Goal: Transaction & Acquisition: Purchase product/service

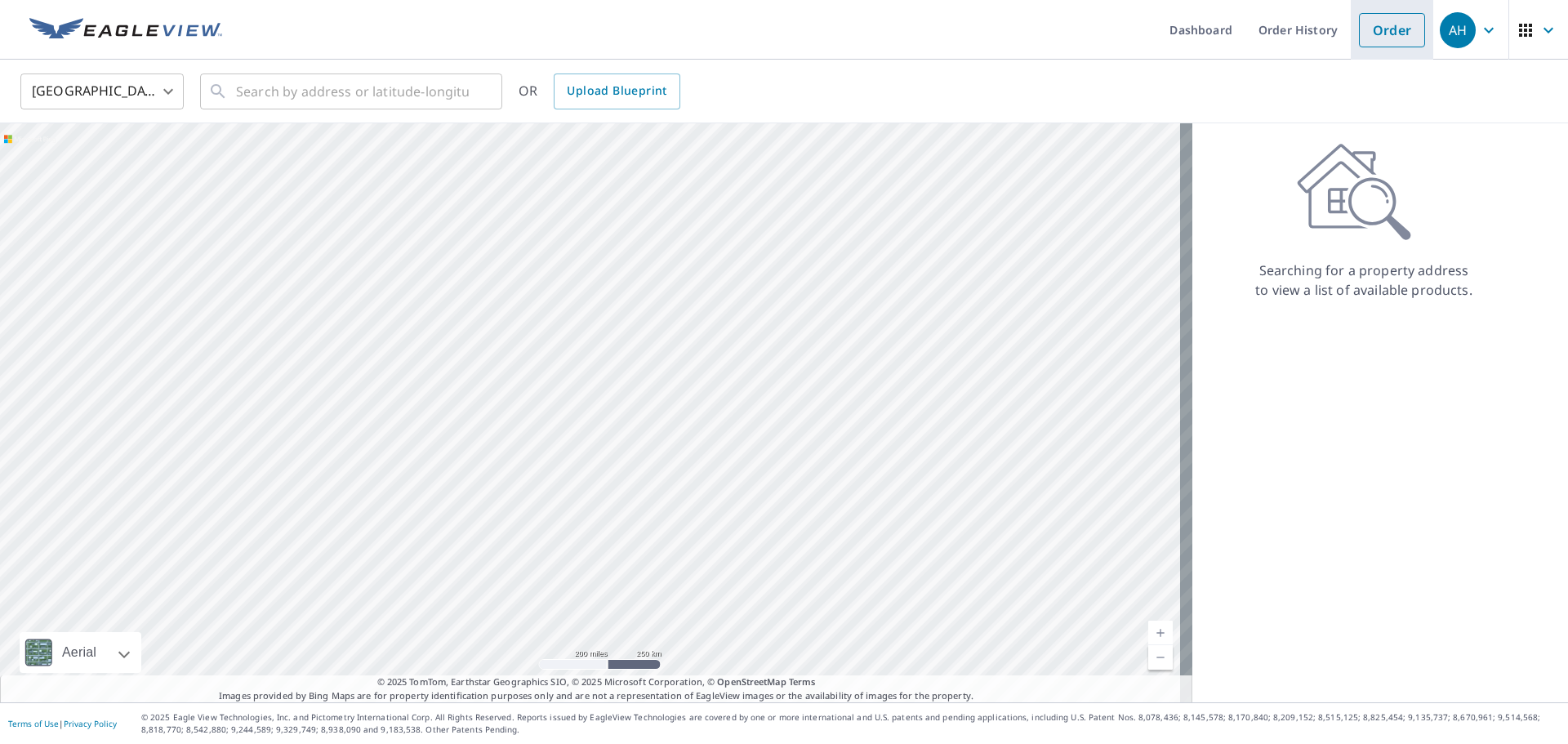
click at [1413, 30] on link "Order" at bounding box center [1393, 30] width 66 height 34
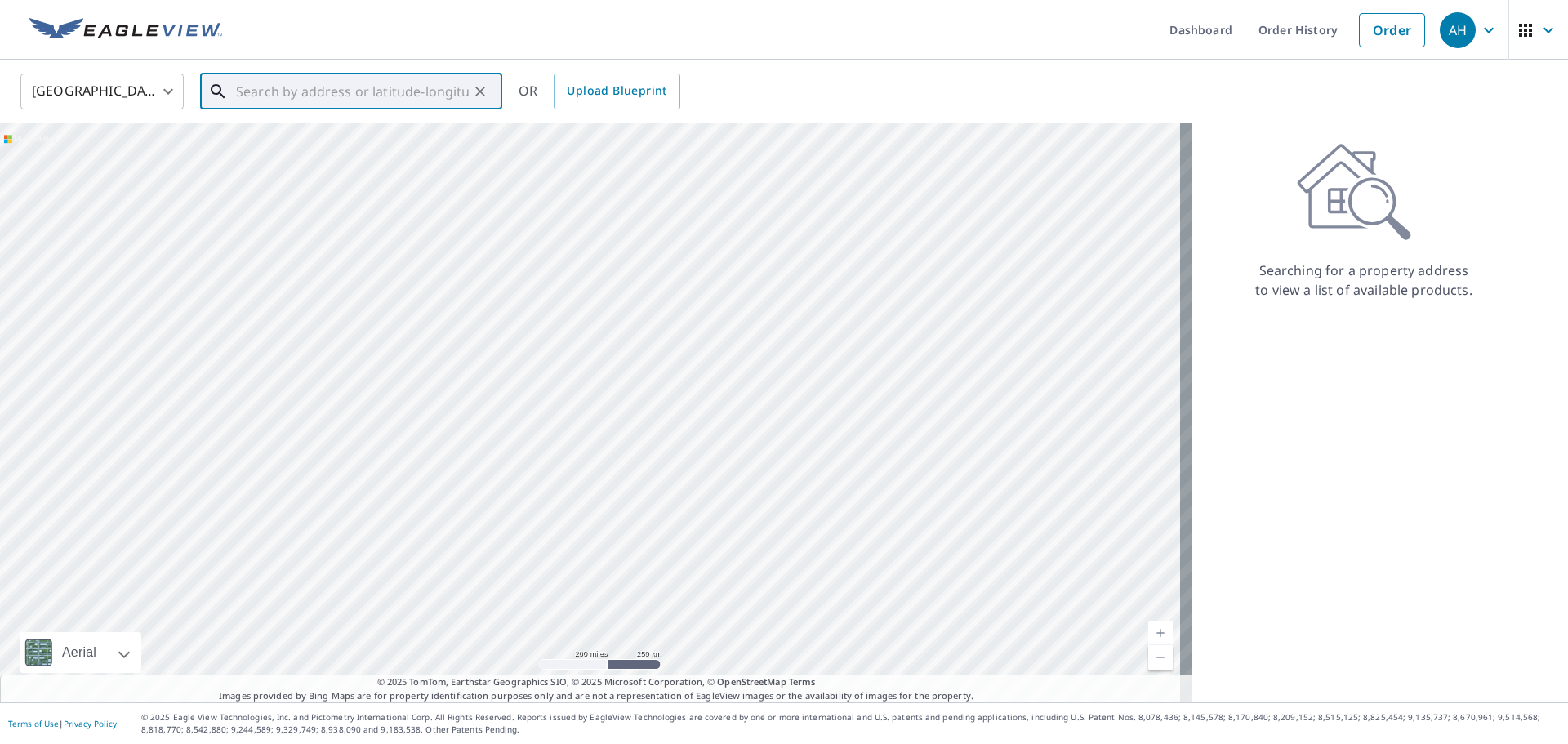
click at [380, 86] on input "text" at bounding box center [352, 92] width 233 height 45
click at [359, 85] on input "text" at bounding box center [352, 92] width 233 height 45
paste input "[STREET_ADDRESS]"
click at [368, 133] on span "[STREET_ADDRESS]" at bounding box center [361, 139] width 256 height 19
type input "[STREET_ADDRESS]"
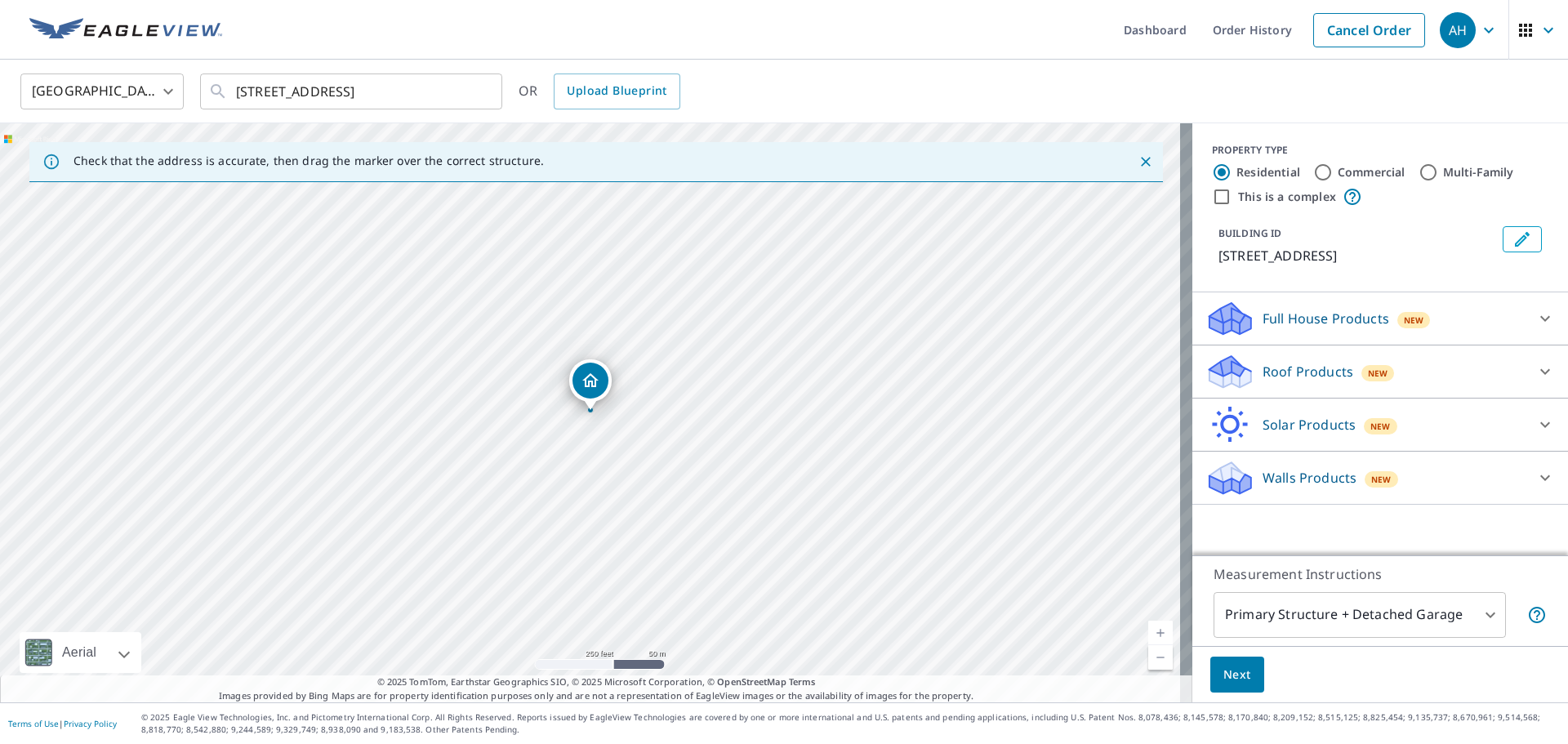
click at [1291, 395] on div "Roof Products New Premium QuickSquares™ Gutter Bid Perfect™" at bounding box center [1381, 372] width 376 height 53
click at [1237, 370] on icon at bounding box center [1231, 372] width 49 height 38
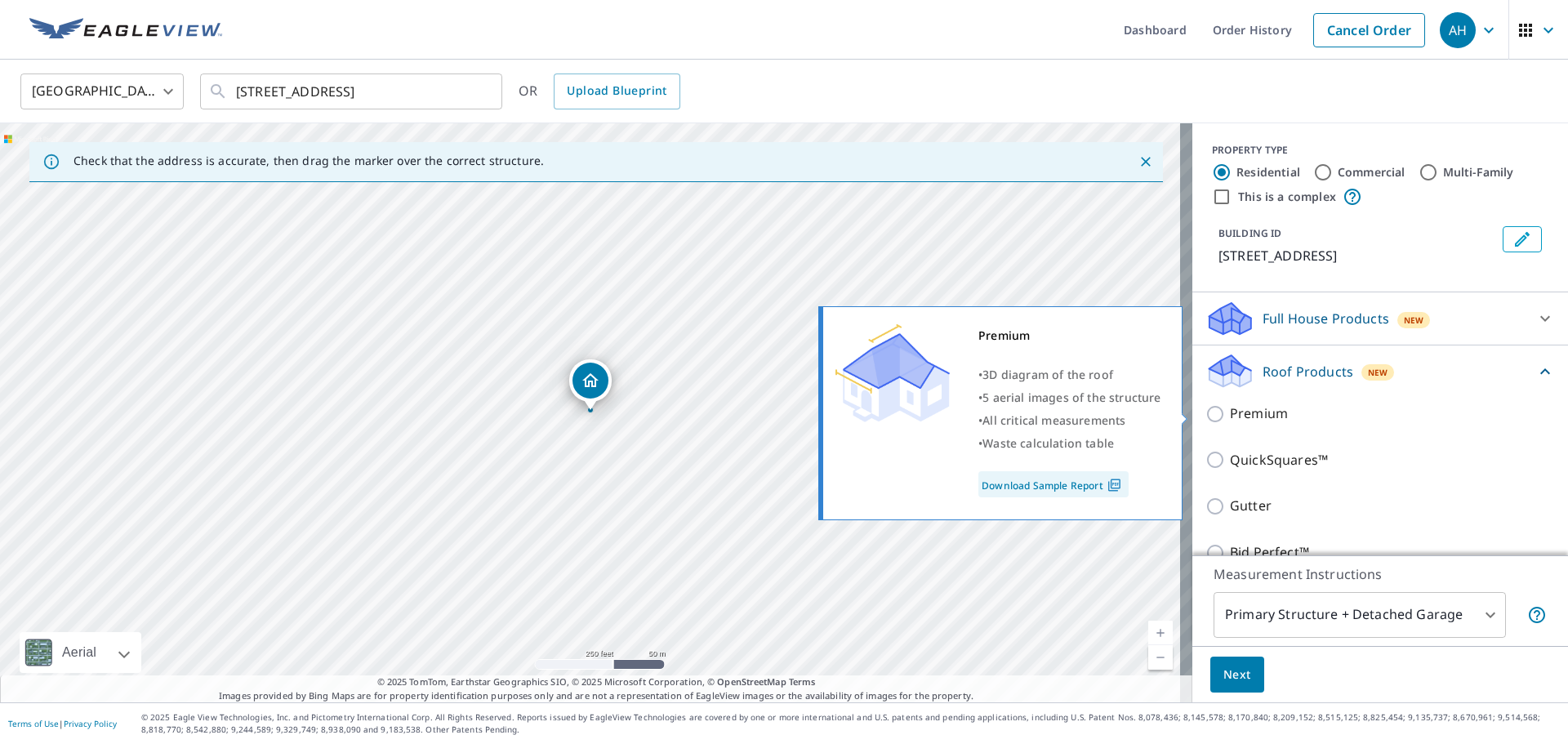
click at [1206, 418] on input "Premium" at bounding box center [1218, 414] width 24 height 19
checkbox input "true"
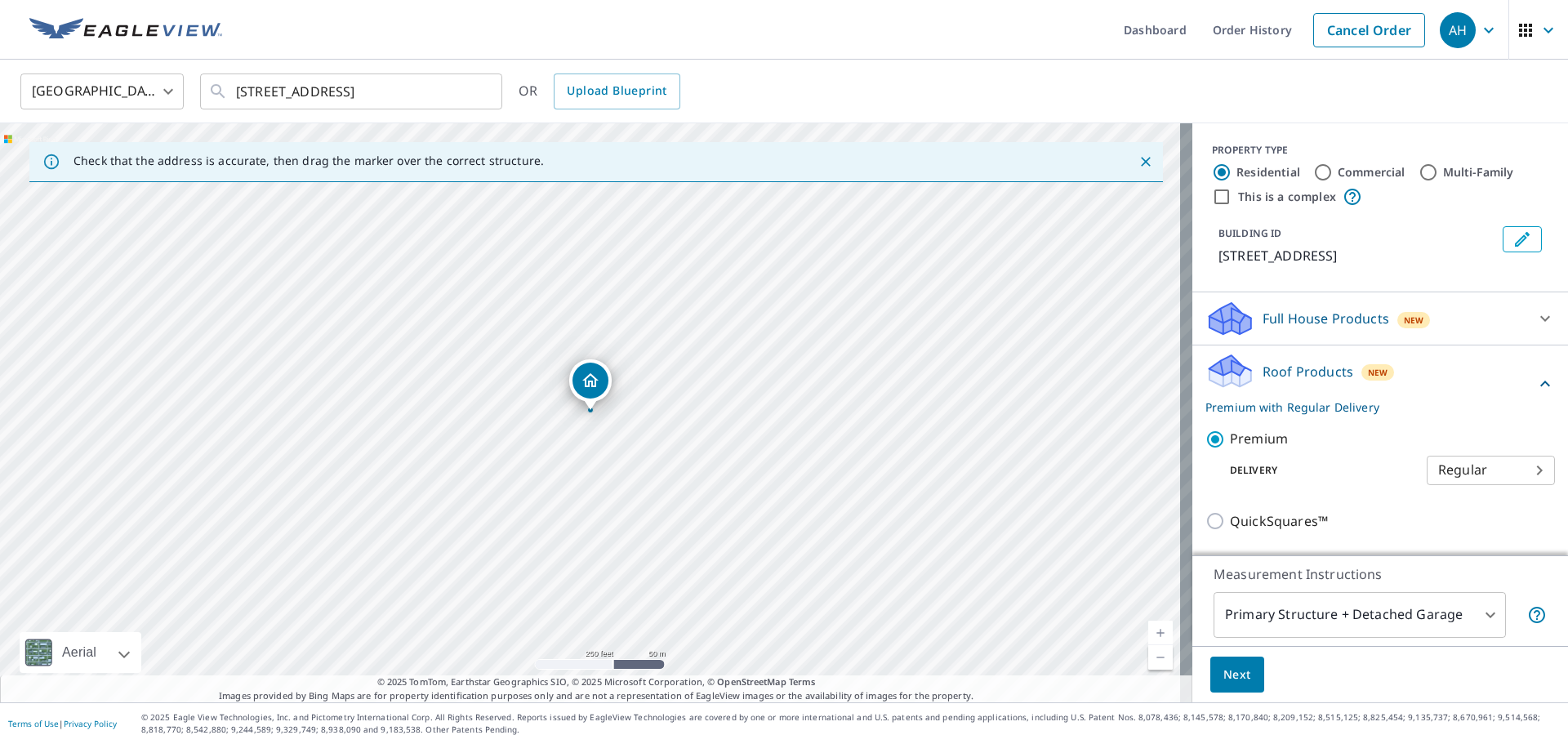
click at [1224, 678] on span "Next" at bounding box center [1237, 674] width 28 height 20
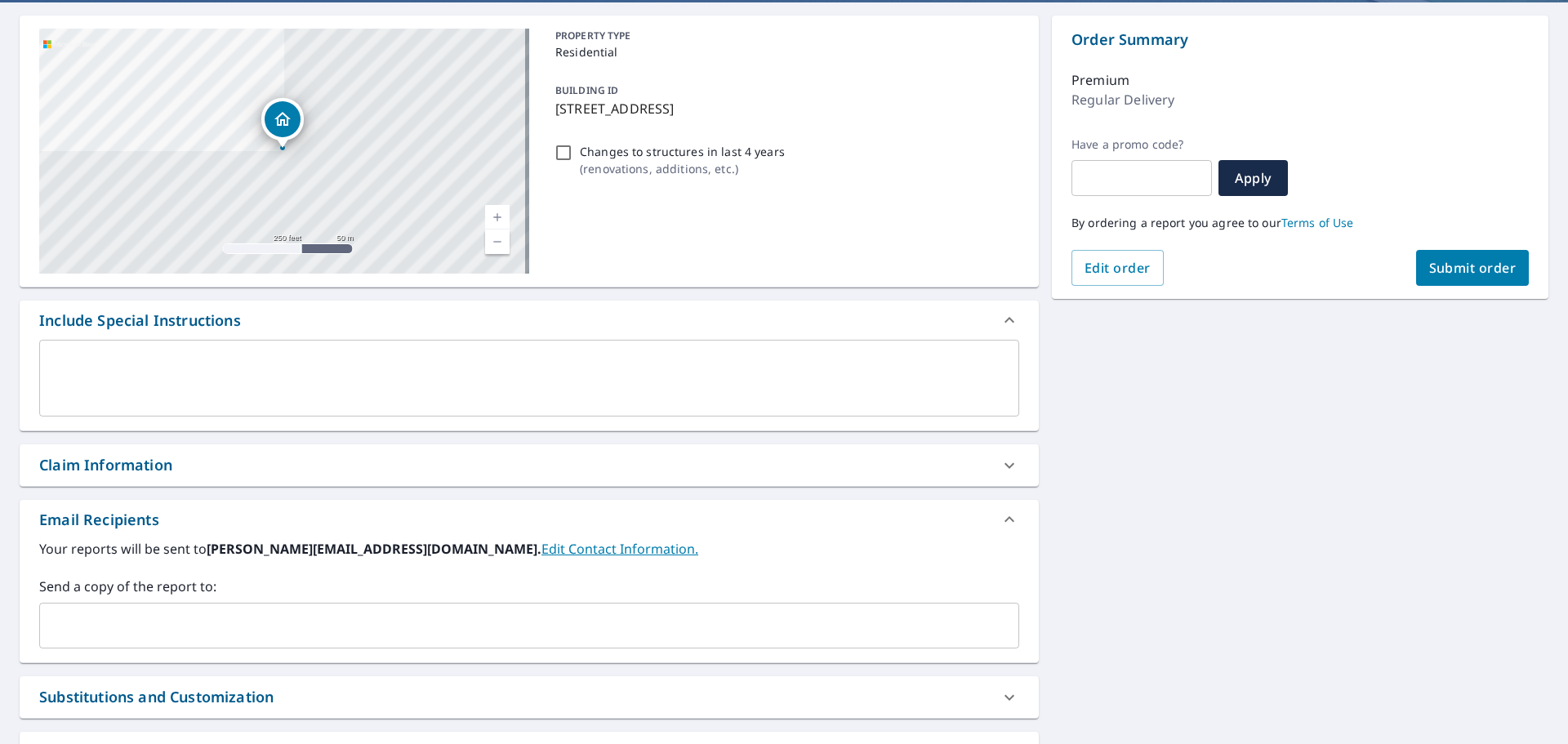
scroll to position [245, 0]
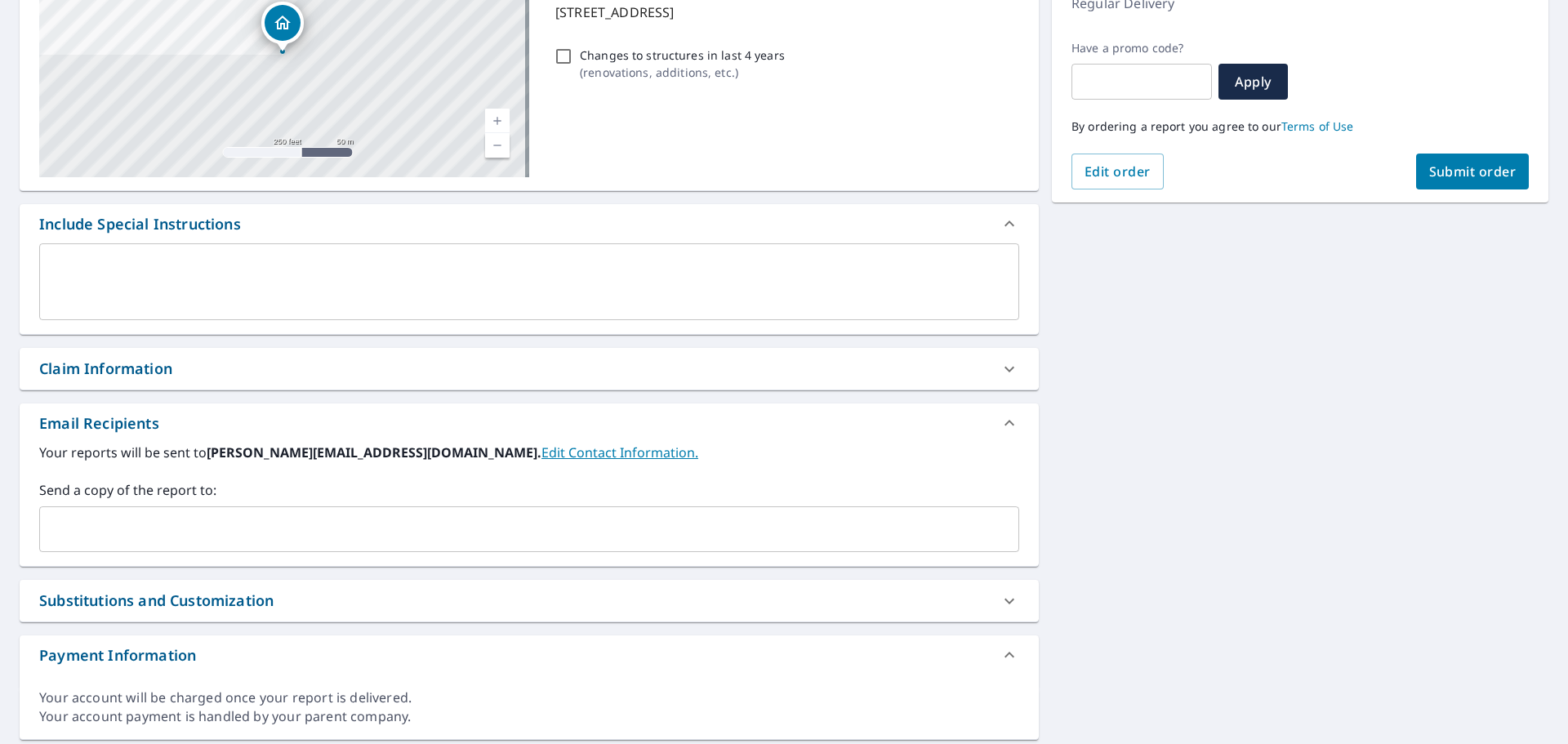
click at [477, 541] on input "text" at bounding box center [516, 529] width 941 height 31
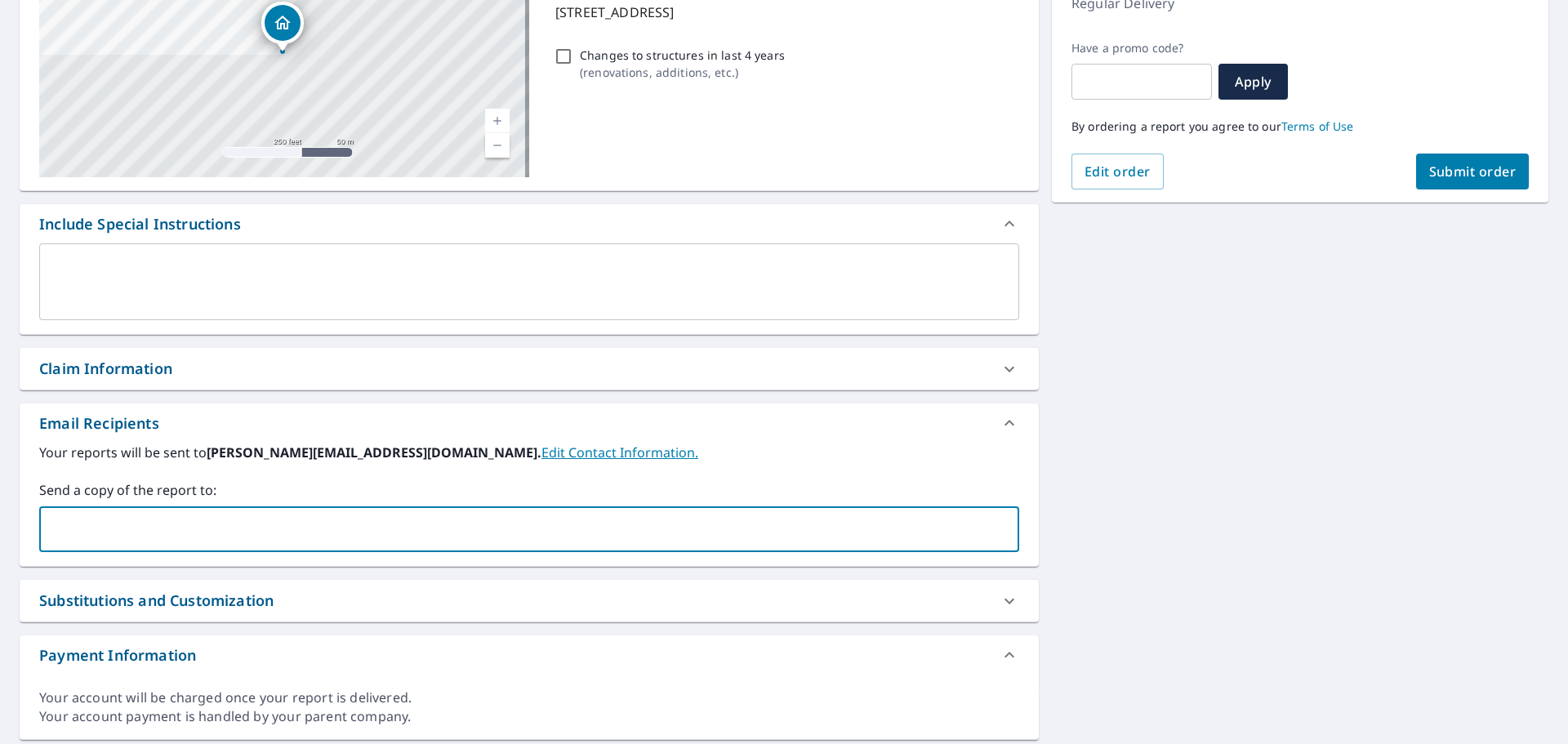
paste input "[EMAIL_ADDRESS][DOMAIN_NAME]"
type input "[EMAIL_ADDRESS][DOMAIN_NAME]"
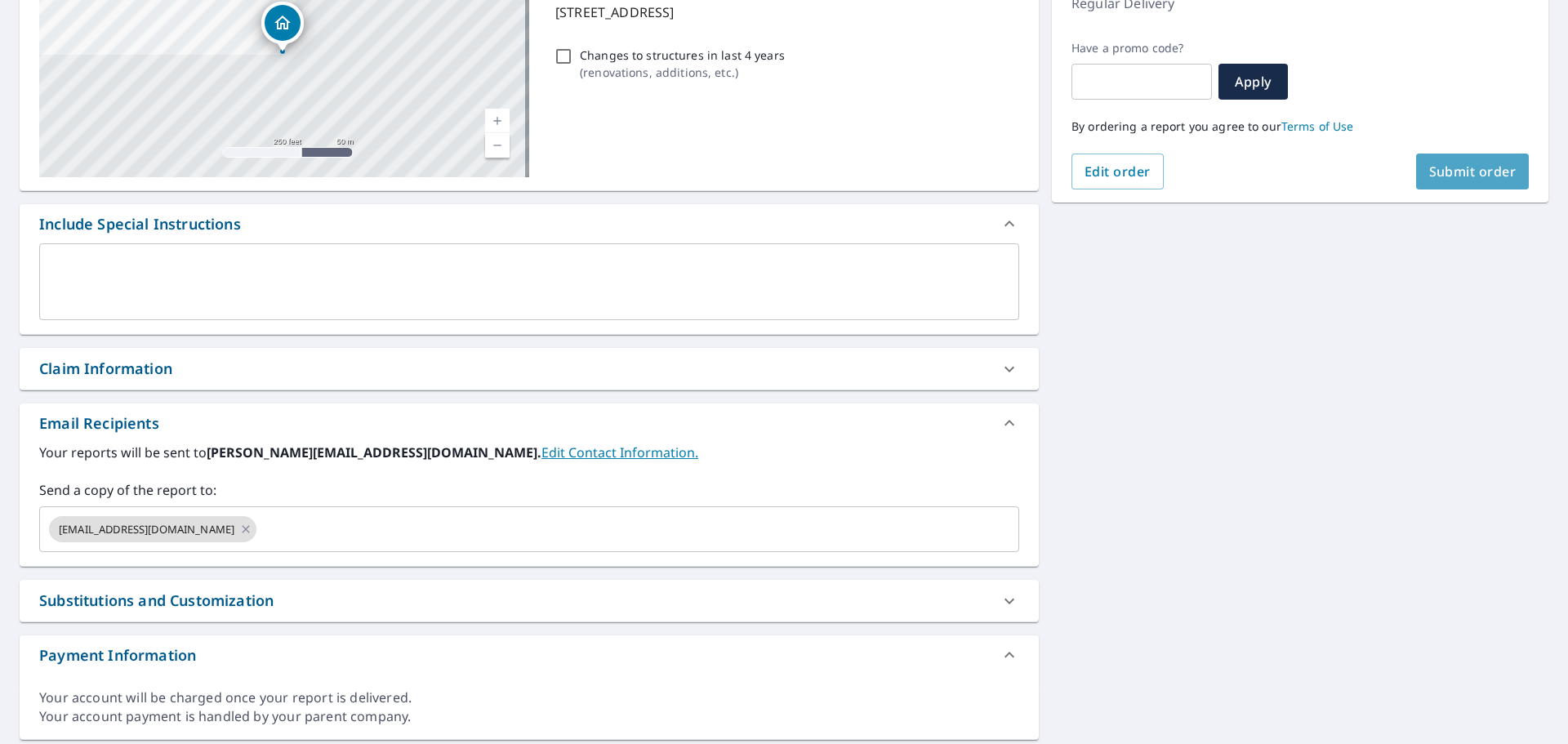
click at [1433, 166] on span "Submit order" at bounding box center [1473, 171] width 87 height 18
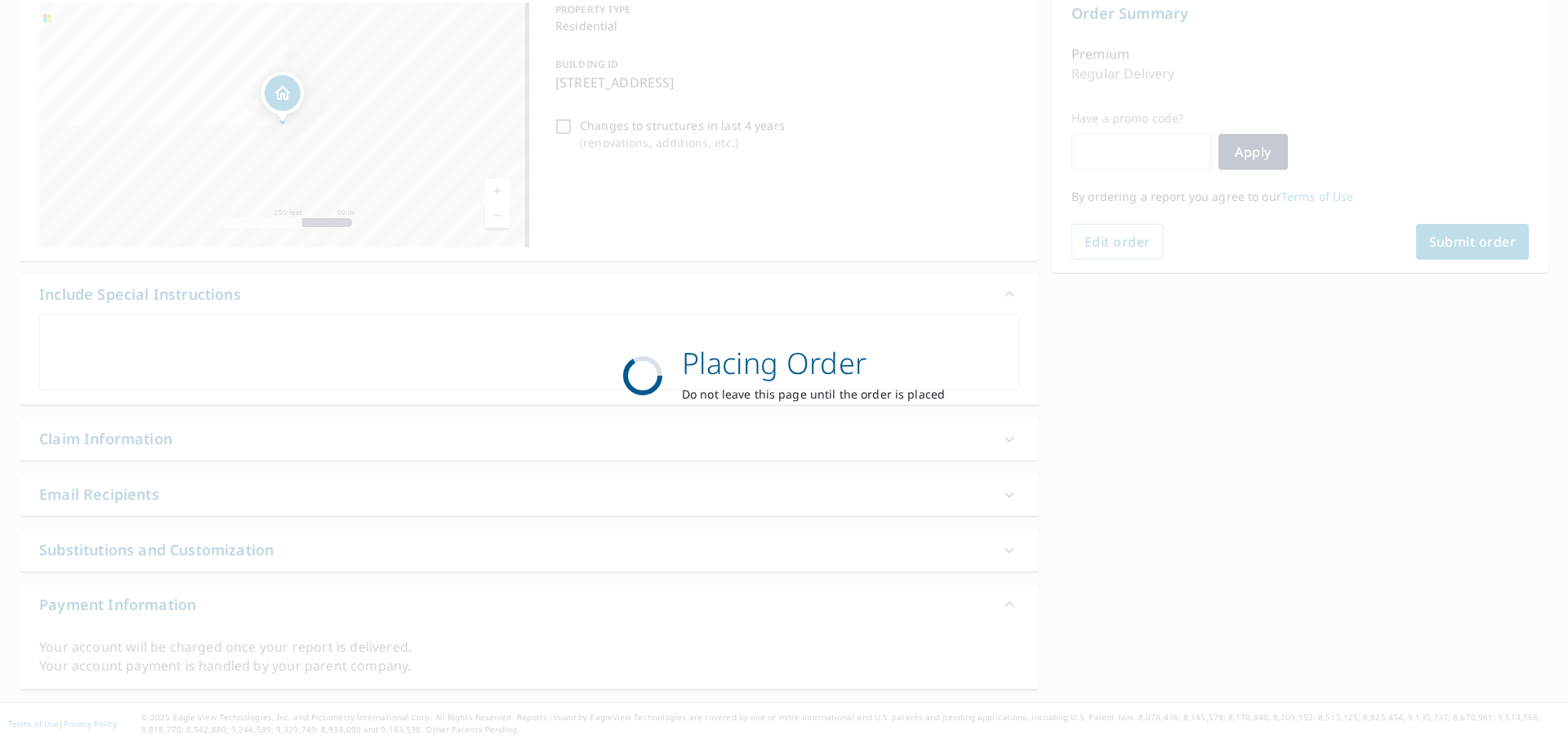
scroll to position [174, 0]
